Goal: Task Accomplishment & Management: Manage account settings

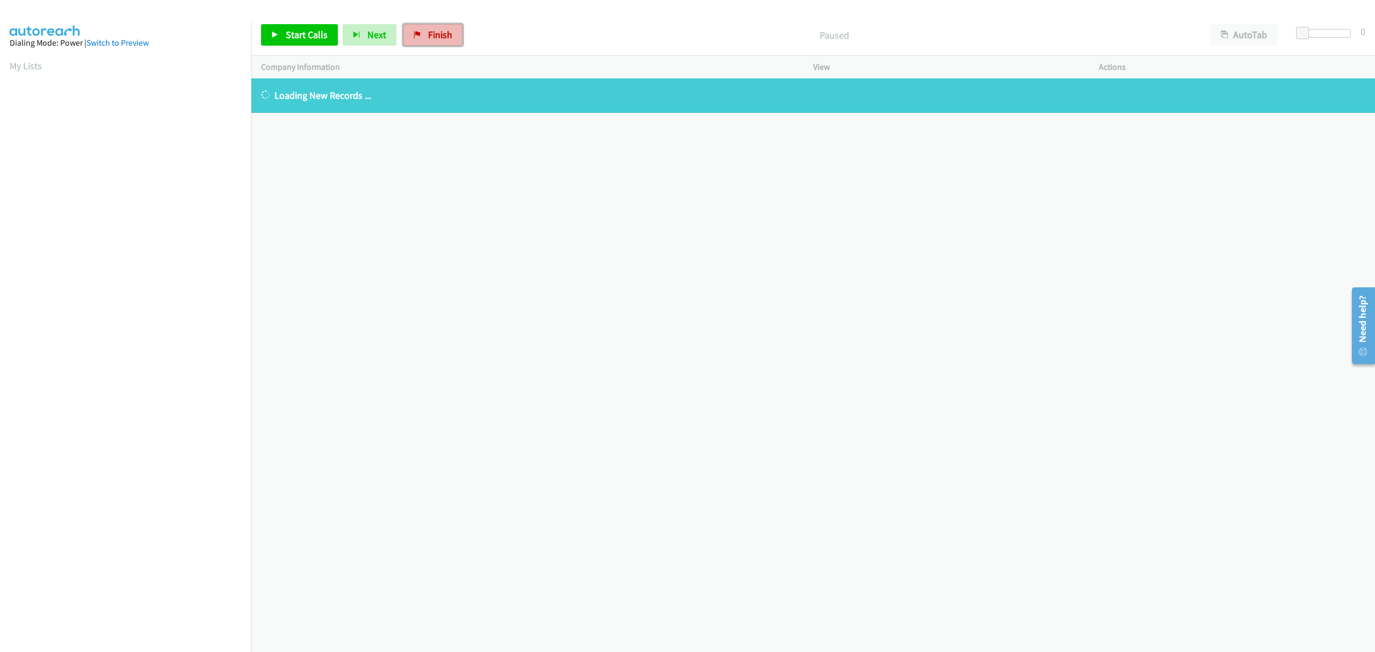
click at [441, 32] on span "Finish" at bounding box center [440, 34] width 24 height 12
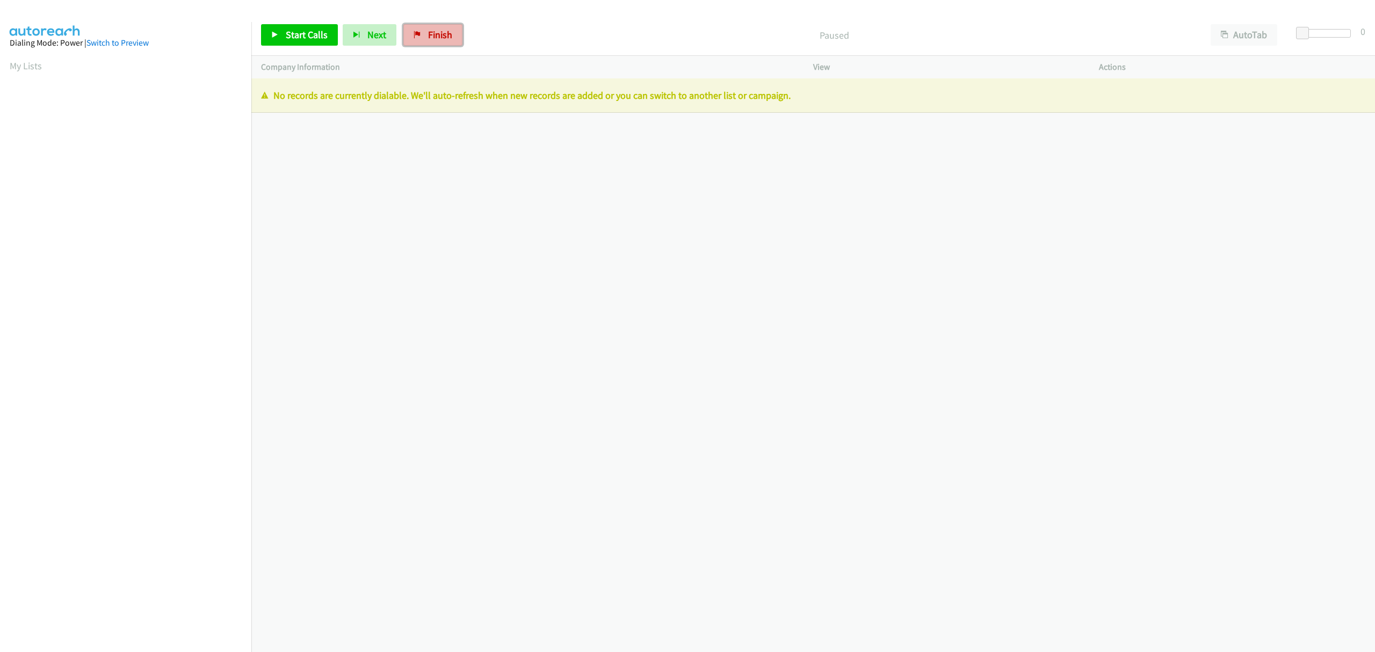
click at [433, 38] on span "Finish" at bounding box center [440, 34] width 24 height 12
